Goal: Task Accomplishment & Management: Use online tool/utility

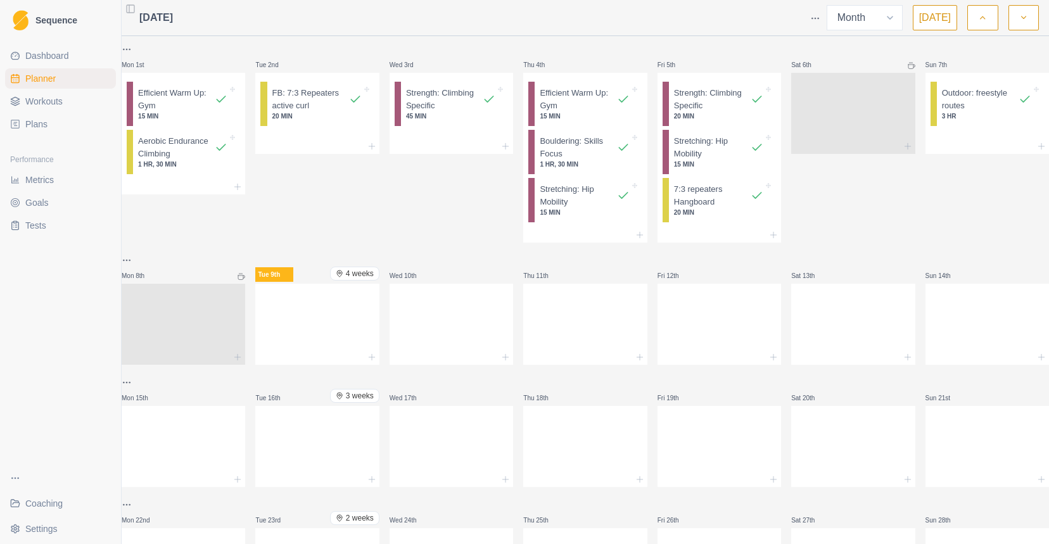
select select "month"
click at [374, 362] on icon at bounding box center [372, 357] width 10 height 10
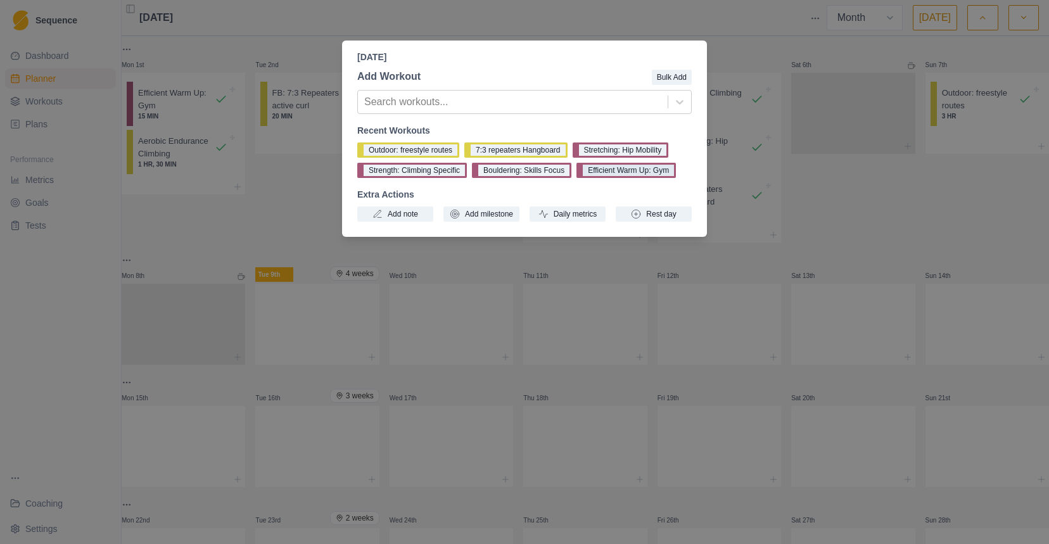
click at [603, 175] on button "Efficient Warm Up: Gym" at bounding box center [625, 170] width 99 height 15
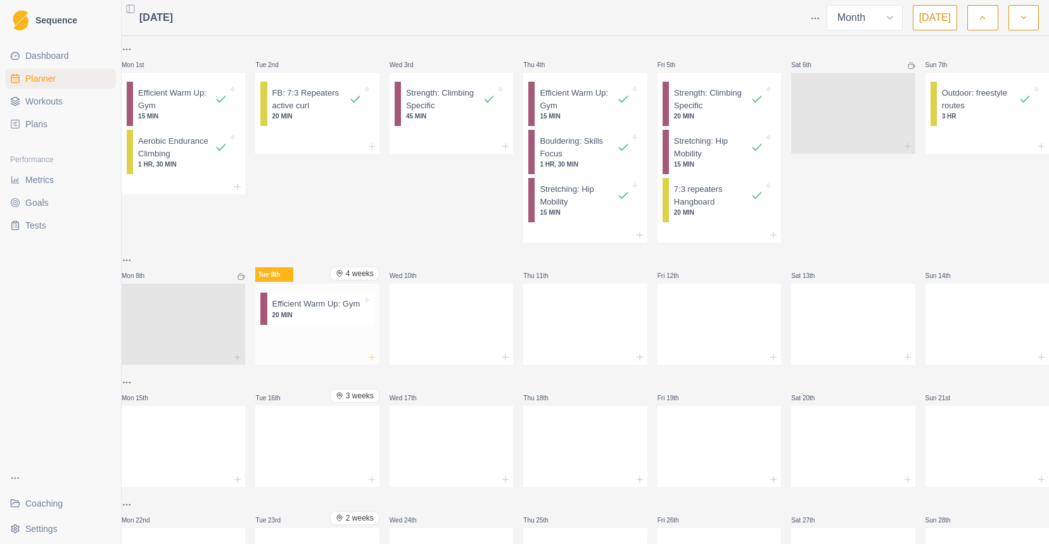
click at [377, 358] on icon at bounding box center [372, 357] width 10 height 10
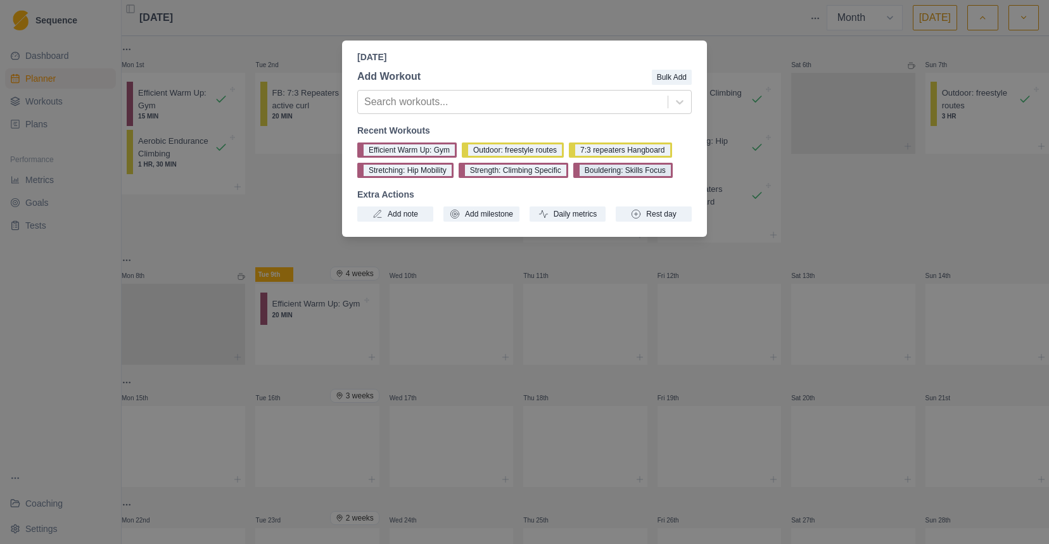
click at [600, 172] on button "Bouldering: Skills Focus" at bounding box center [622, 170] width 99 height 15
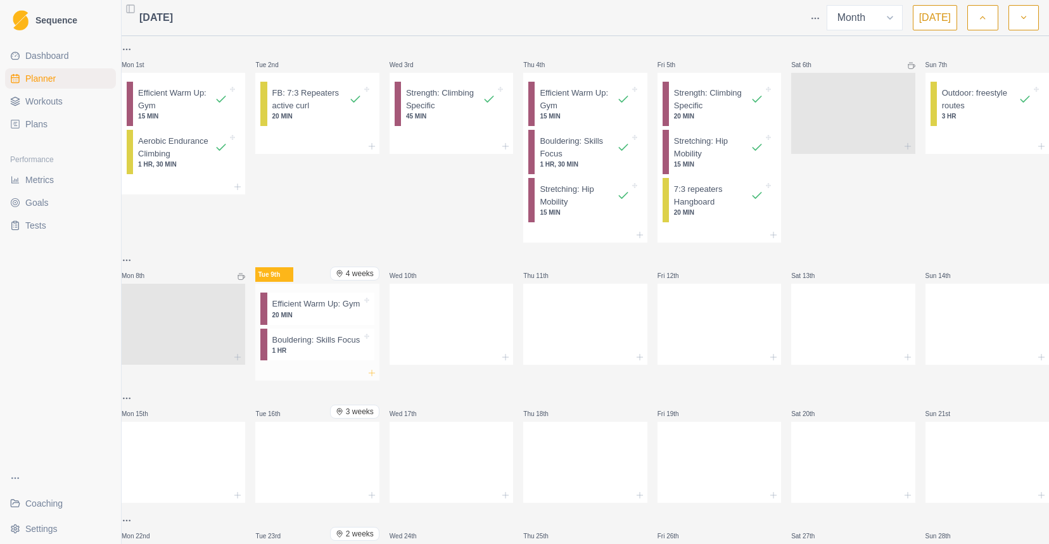
click at [372, 378] on icon at bounding box center [372, 373] width 10 height 10
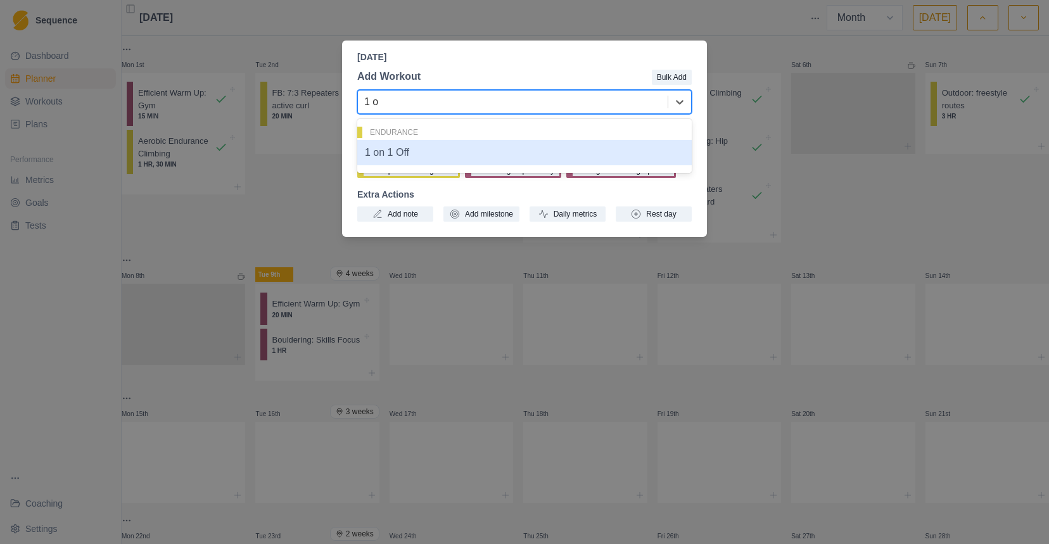
type input "1 on"
click at [430, 160] on div "1 on 1 Off" at bounding box center [524, 152] width 334 height 25
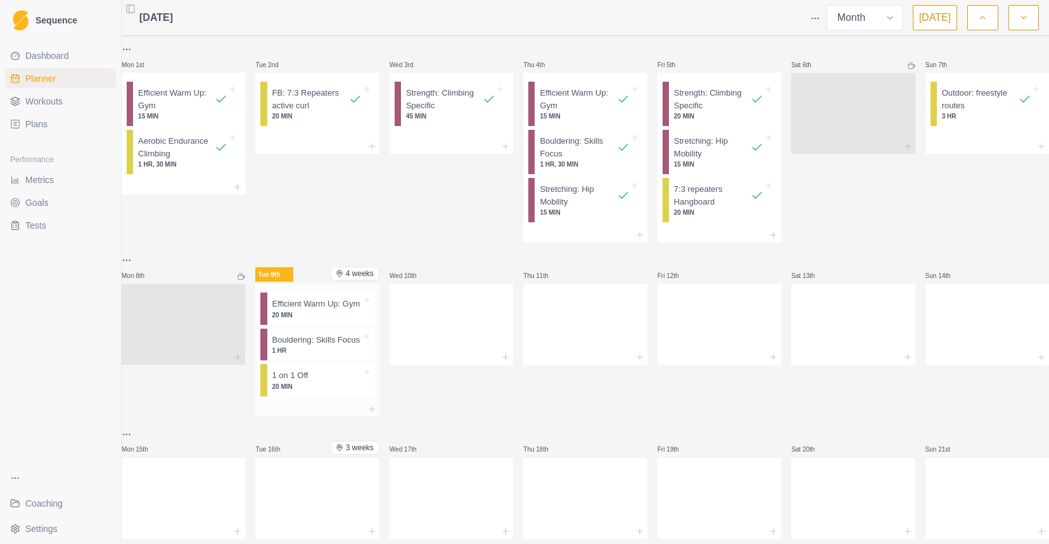
click at [365, 324] on div "Efficient Warm Up: Gym 20 MIN" at bounding box center [320, 309] width 107 height 32
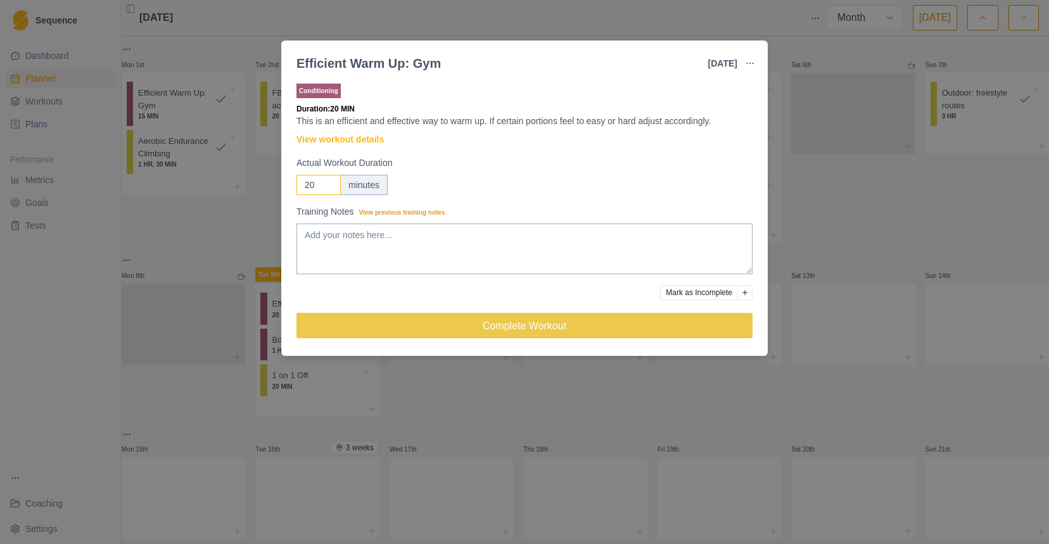
click at [320, 192] on input "20" at bounding box center [318, 185] width 44 height 20
drag, startPoint x: 320, startPoint y: 192, endPoint x: 293, endPoint y: 184, distance: 28.4
click at [293, 184] on div "Conditioning Duration: 20 MIN This is an efficient and effective way to warm up…" at bounding box center [524, 216] width 486 height 280
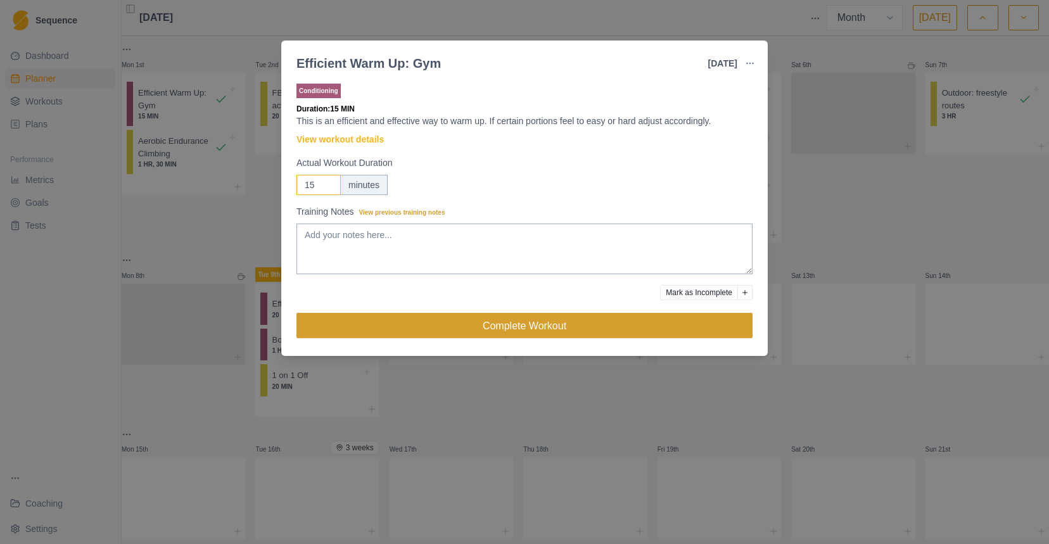
type input "15"
click at [492, 318] on button "Complete Workout" at bounding box center [524, 325] width 456 height 25
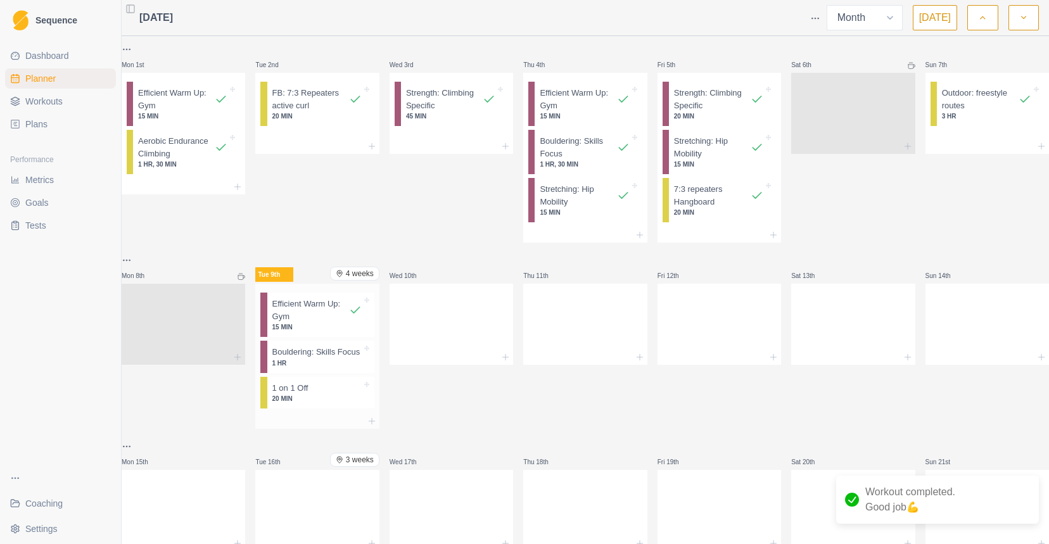
click at [351, 358] on p "Bouldering: Skills Focus" at bounding box center [316, 352] width 88 height 13
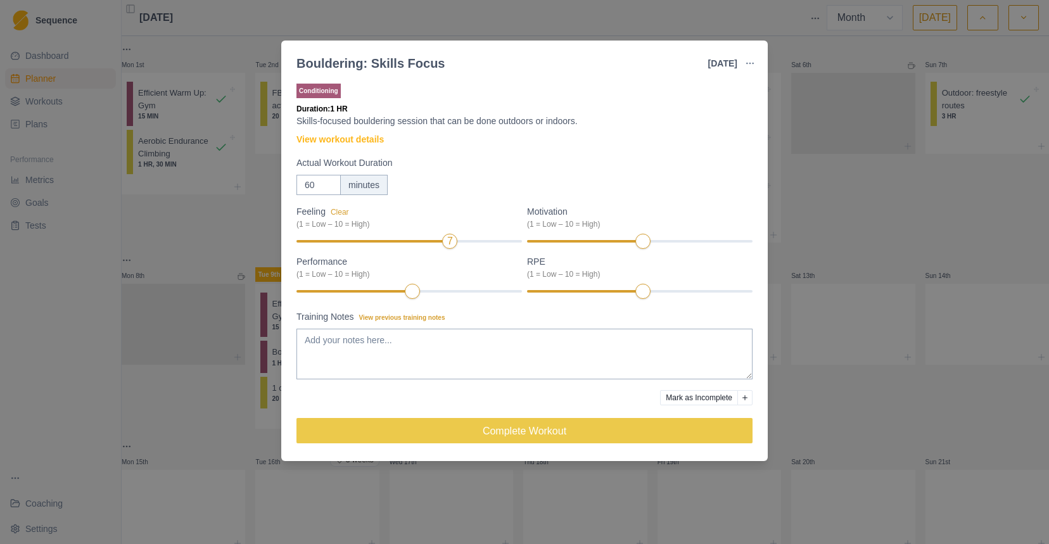
click at [678, 236] on div "Motivation (1 = Low – 10 = High)" at bounding box center [639, 227] width 225 height 45
click at [665, 294] on div "7" at bounding box center [639, 291] width 225 height 9
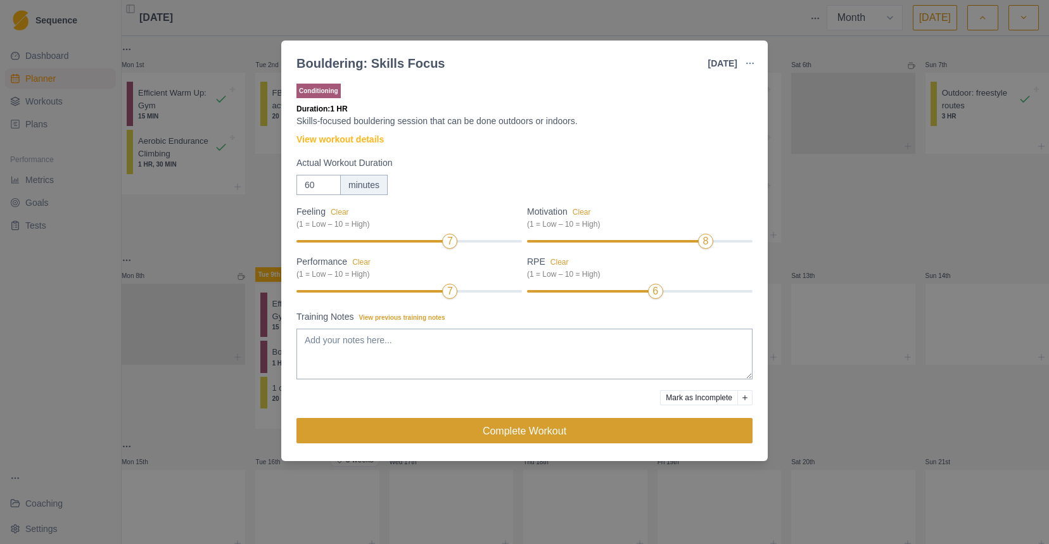
click at [543, 437] on button "Complete Workout" at bounding box center [524, 430] width 456 height 25
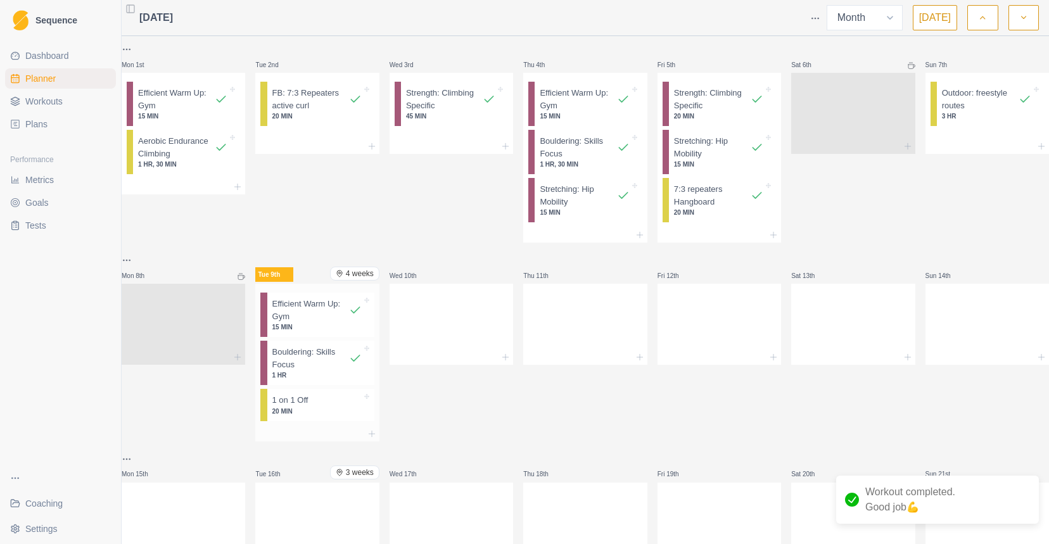
click at [351, 407] on div at bounding box center [334, 400] width 53 height 13
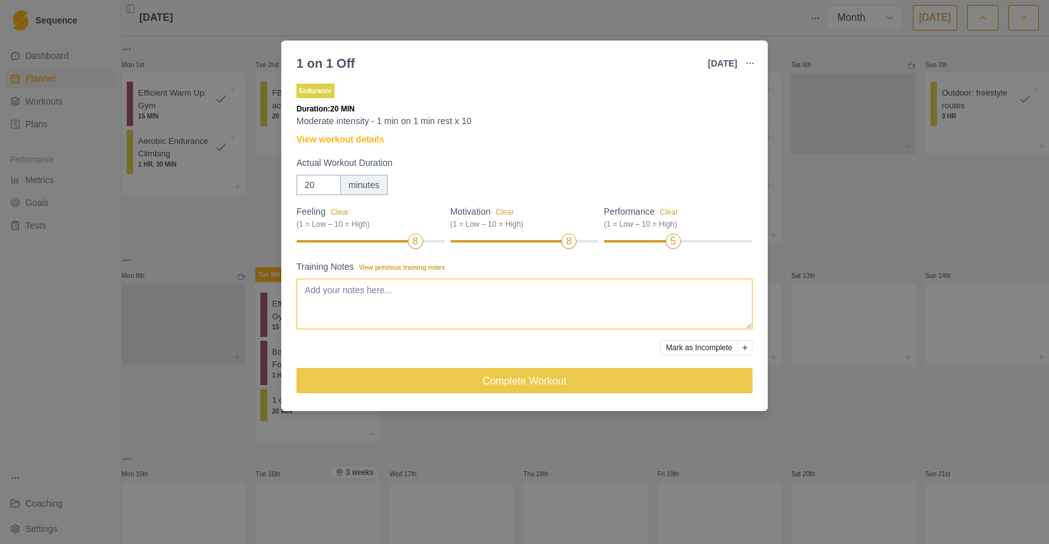
click at [405, 289] on textarea "Training Notes View previous training notes" at bounding box center [524, 304] width 456 height 51
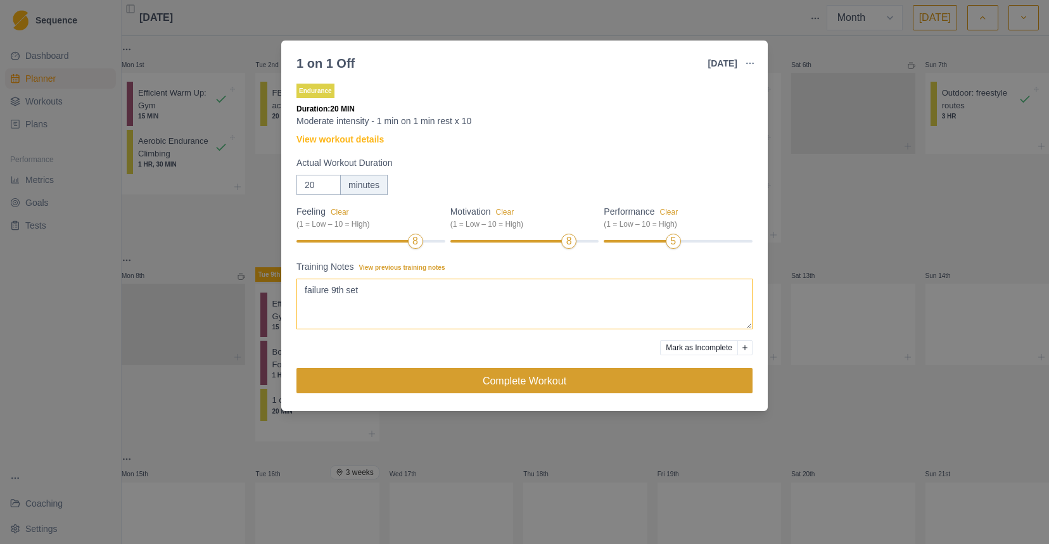
type textarea "failure 9th set"
click at [460, 375] on button "Complete Workout" at bounding box center [524, 380] width 456 height 25
